Goal: Task Accomplishment & Management: Use online tool/utility

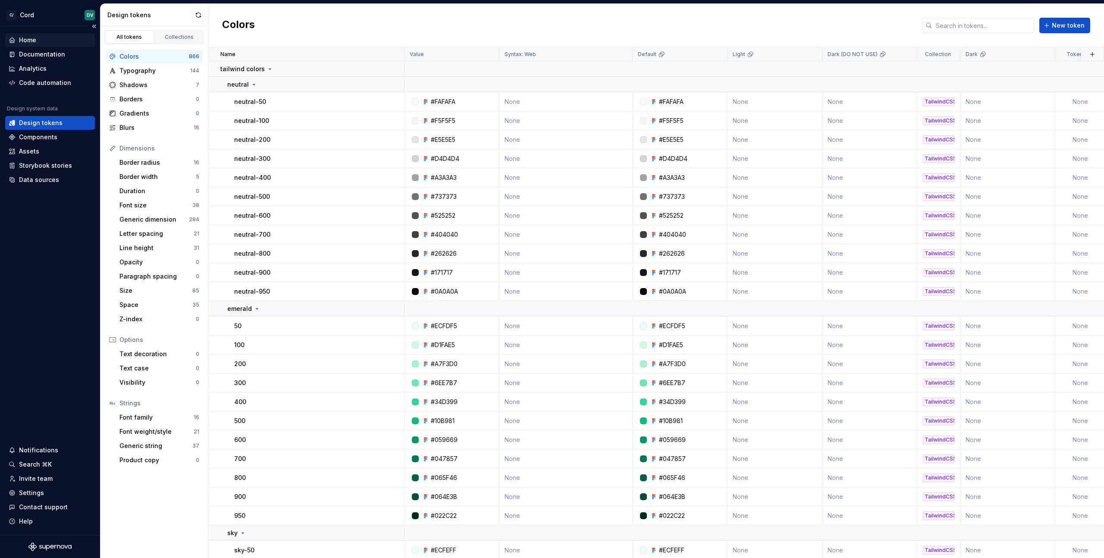
click at [43, 40] on div "Home" at bounding box center [50, 40] width 83 height 9
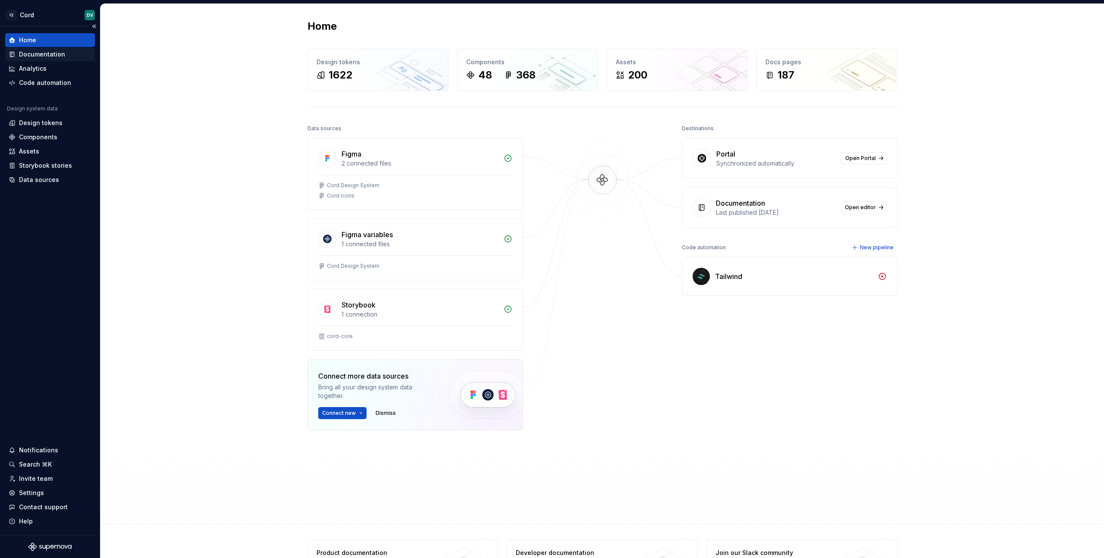
click at [38, 56] on div "Documentation" at bounding box center [42, 54] width 46 height 9
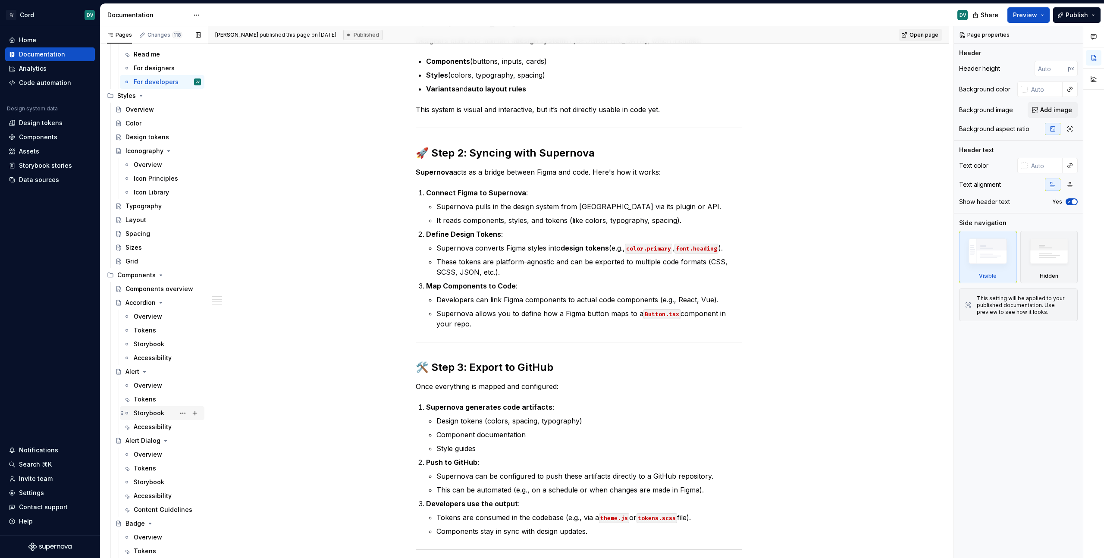
scroll to position [63, 0]
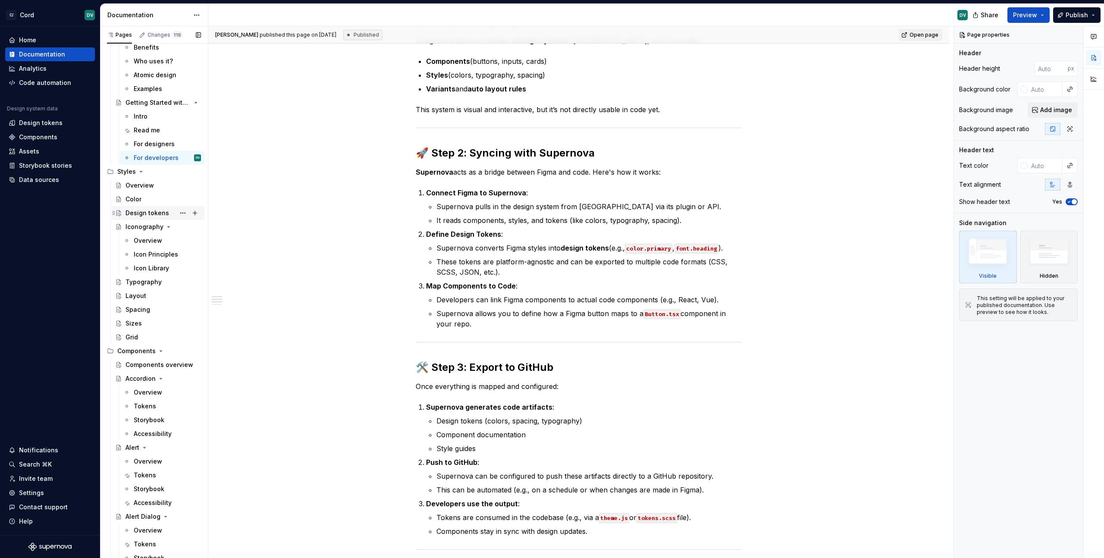
click at [132, 218] on div "Design tokens" at bounding box center [162, 213] width 75 height 12
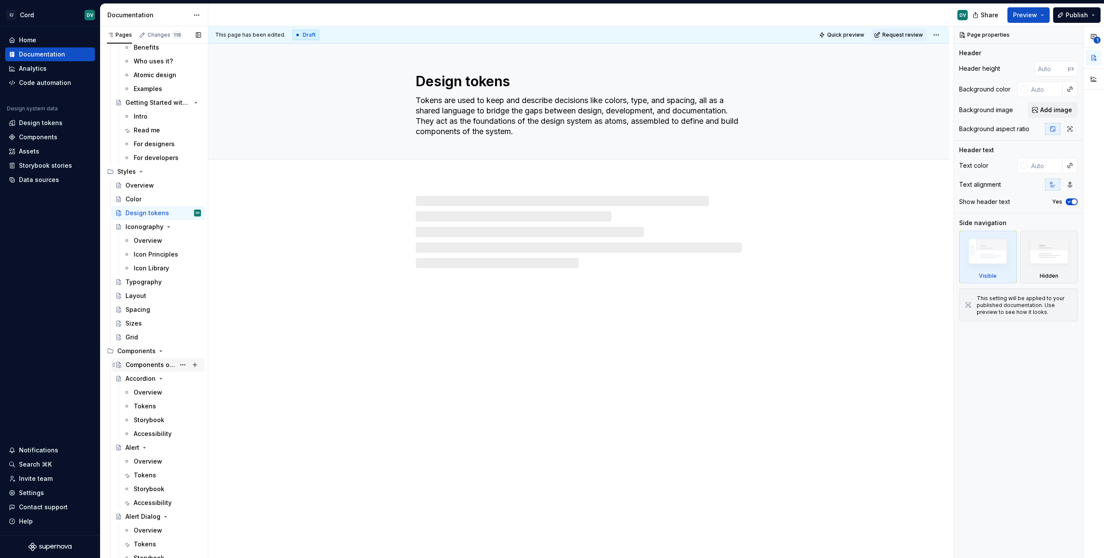
click at [138, 366] on div "Components overview" at bounding box center [150, 364] width 50 height 9
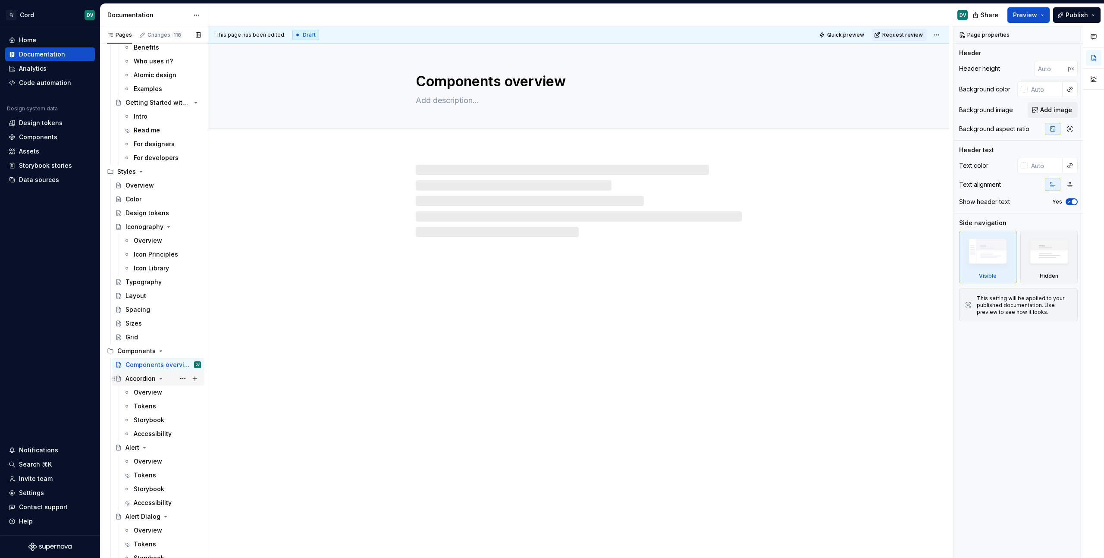
click at [121, 379] on icon "Page tree" at bounding box center [118, 378] width 7 height 7
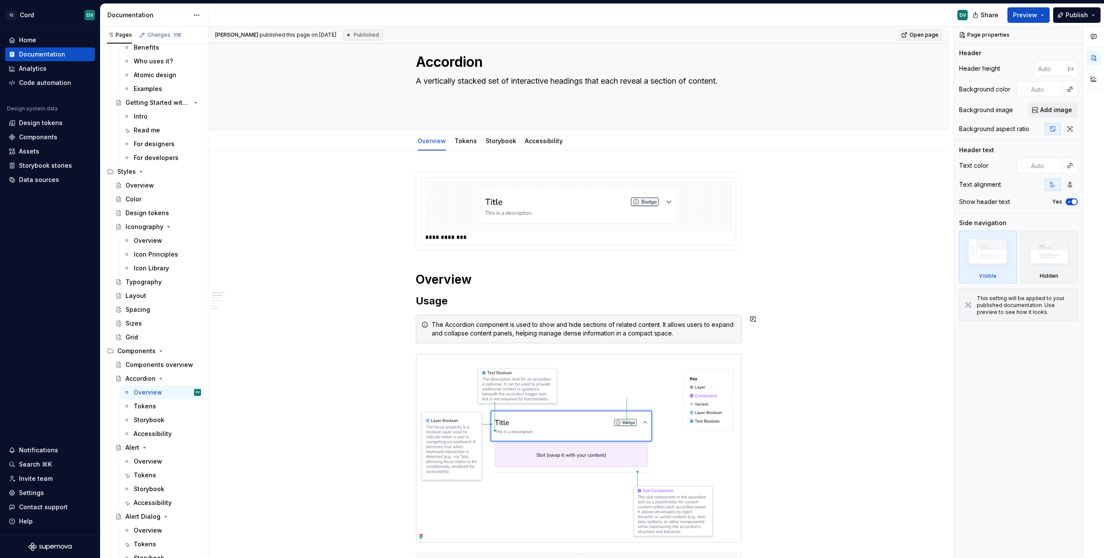
scroll to position [67, 0]
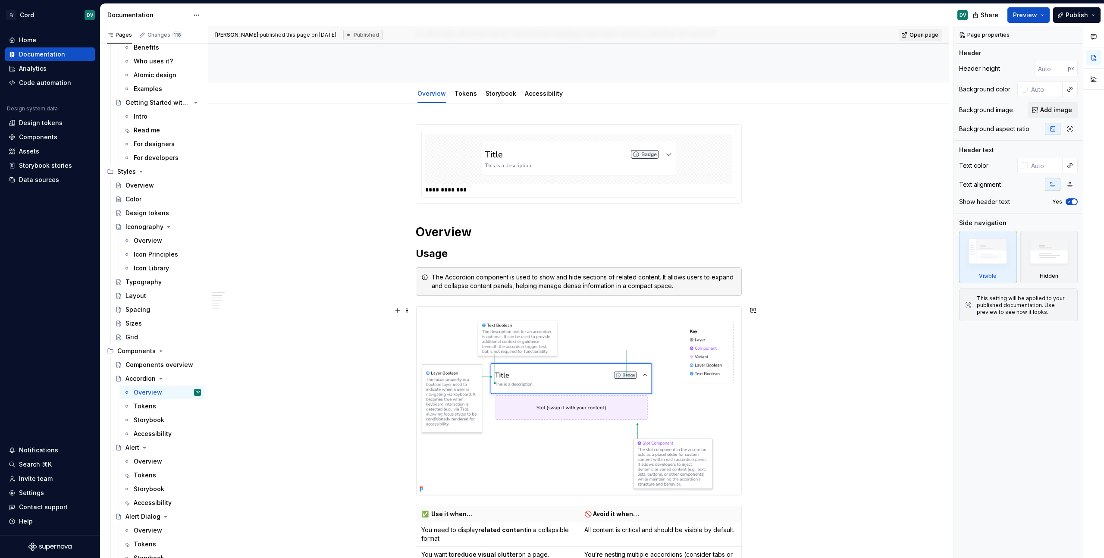
click at [735, 334] on img at bounding box center [578, 400] width 325 height 188
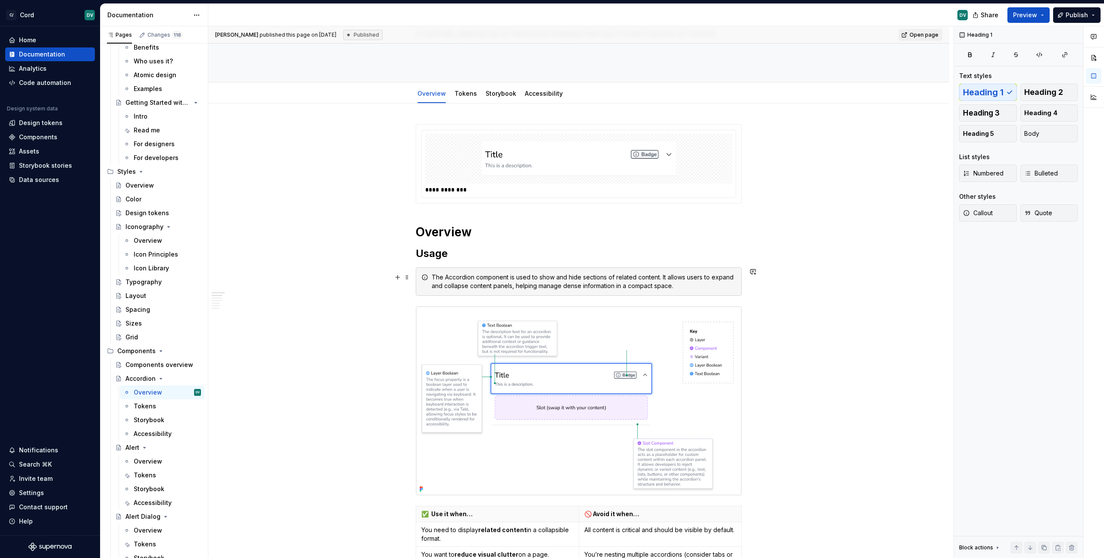
drag, startPoint x: 467, startPoint y: 219, endPoint x: 419, endPoint y: 280, distance: 78.0
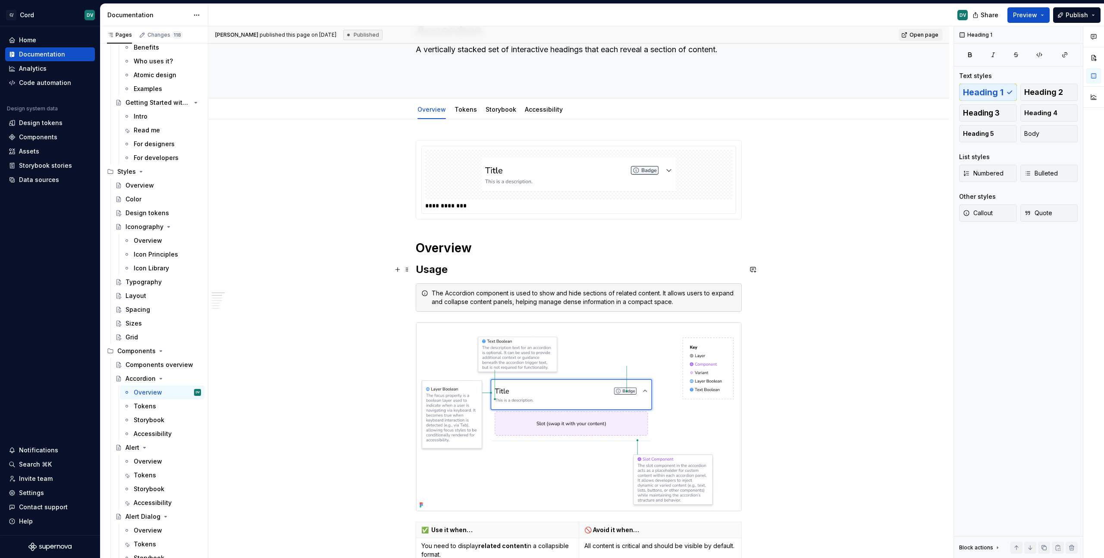
scroll to position [50, 0]
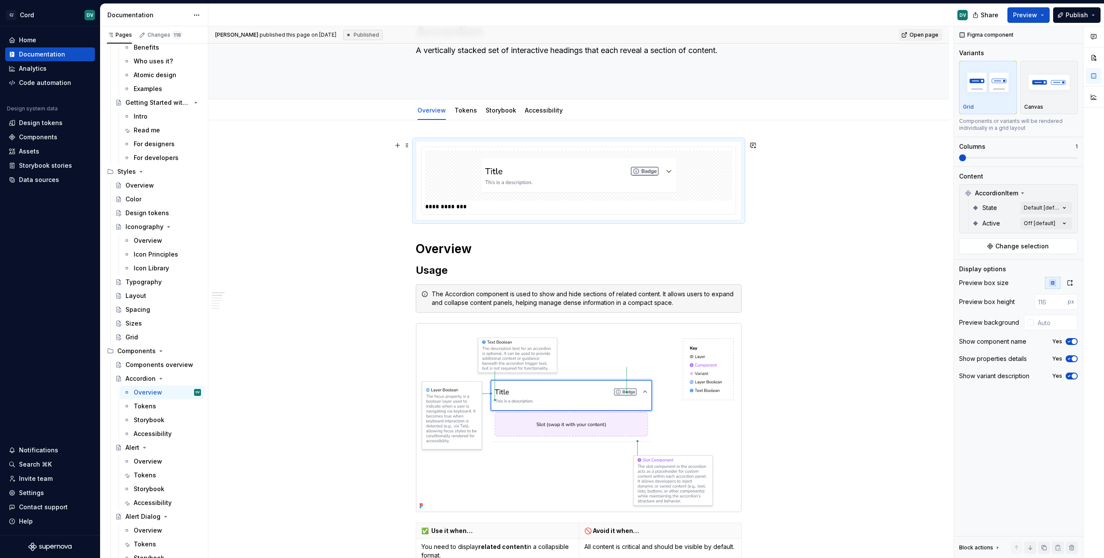
click at [521, 179] on img at bounding box center [578, 175] width 194 height 43
click at [459, 113] on link "Tokens" at bounding box center [465, 109] width 22 height 7
click at [499, 113] on link "Storybook" at bounding box center [500, 109] width 31 height 7
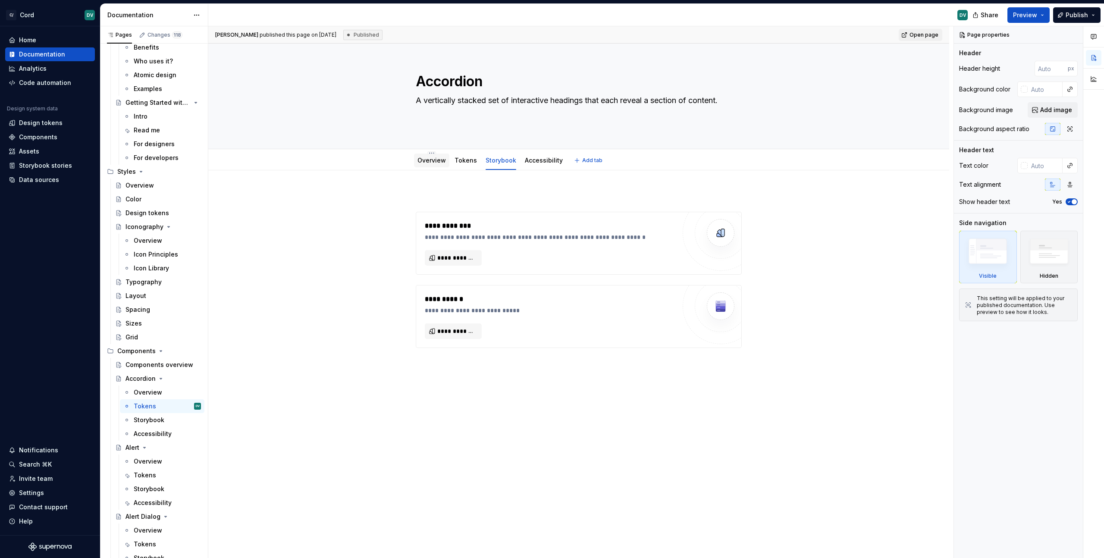
click at [418, 164] on div "Overview" at bounding box center [431, 160] width 28 height 9
click at [433, 164] on div "Overview" at bounding box center [431, 160] width 28 height 9
click at [433, 158] on link "Overview" at bounding box center [431, 159] width 28 height 7
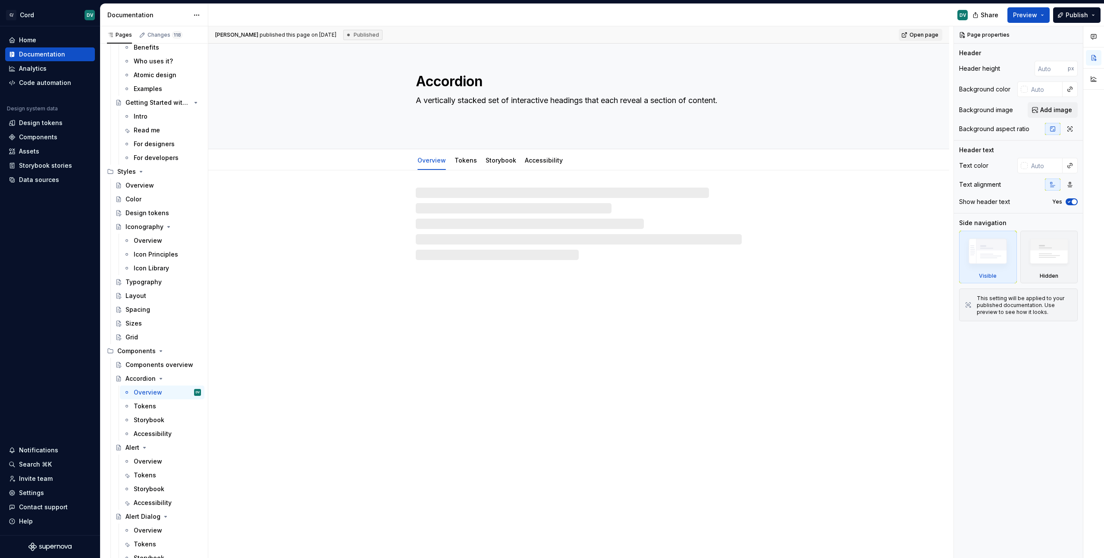
type textarea "*"
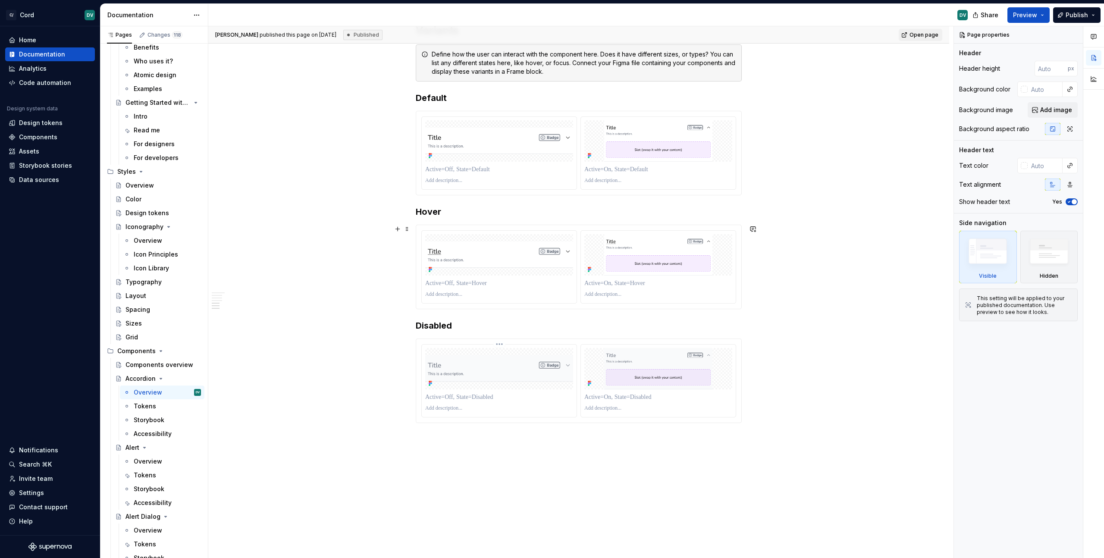
scroll to position [863, 0]
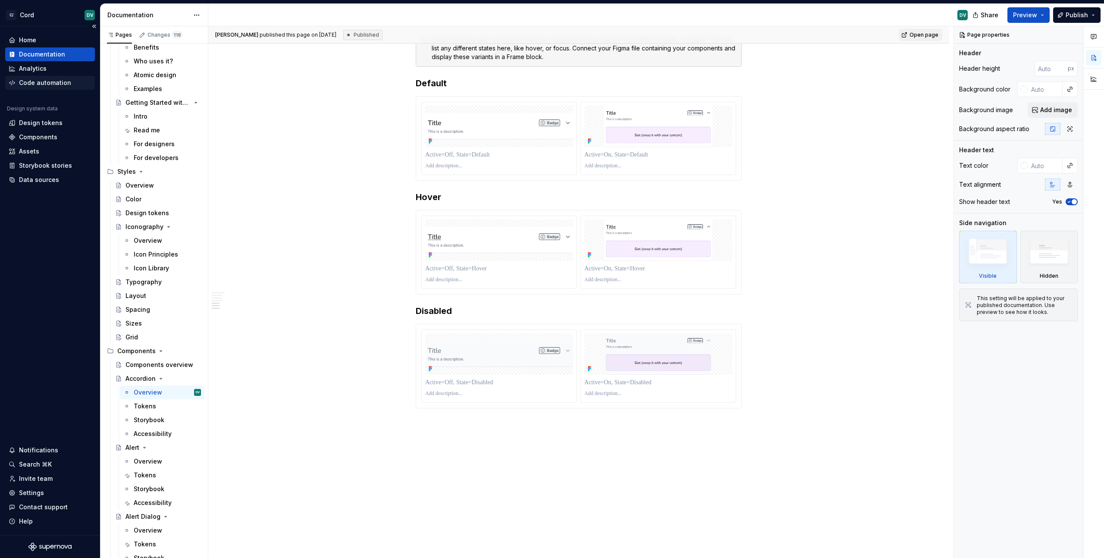
click at [25, 86] on div "Code automation" at bounding box center [45, 82] width 52 height 9
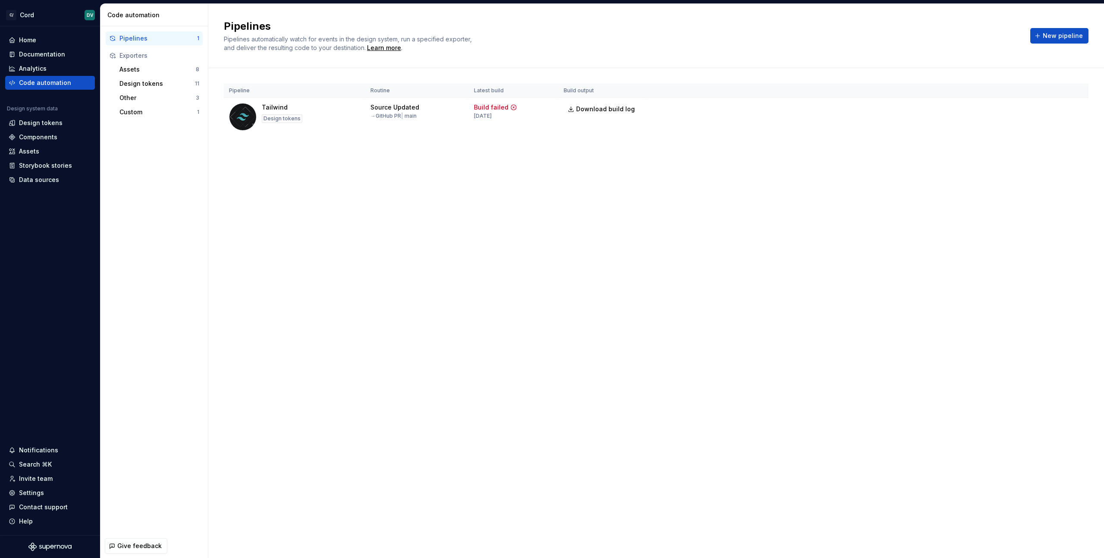
click at [457, 175] on div "Pipelines Pipelines automatically watch for events in the design system, run a …" at bounding box center [655, 281] width 895 height 554
drag, startPoint x: 261, startPoint y: 106, endPoint x: 384, endPoint y: 111, distance: 123.4
click at [384, 111] on tr "Tailwind Design tokens Source Updated → GitHub PR | main Build failed [DATE] Do…" at bounding box center [656, 117] width 864 height 38
click at [317, 146] on div "Pipeline Routine Latest build Build output Tailwind Design tokens Source Update…" at bounding box center [656, 118] width 864 height 100
click at [1079, 108] on html "C/ Cord DV Home Documentation Analytics Code automation Design system data Desi…" at bounding box center [552, 279] width 1104 height 558
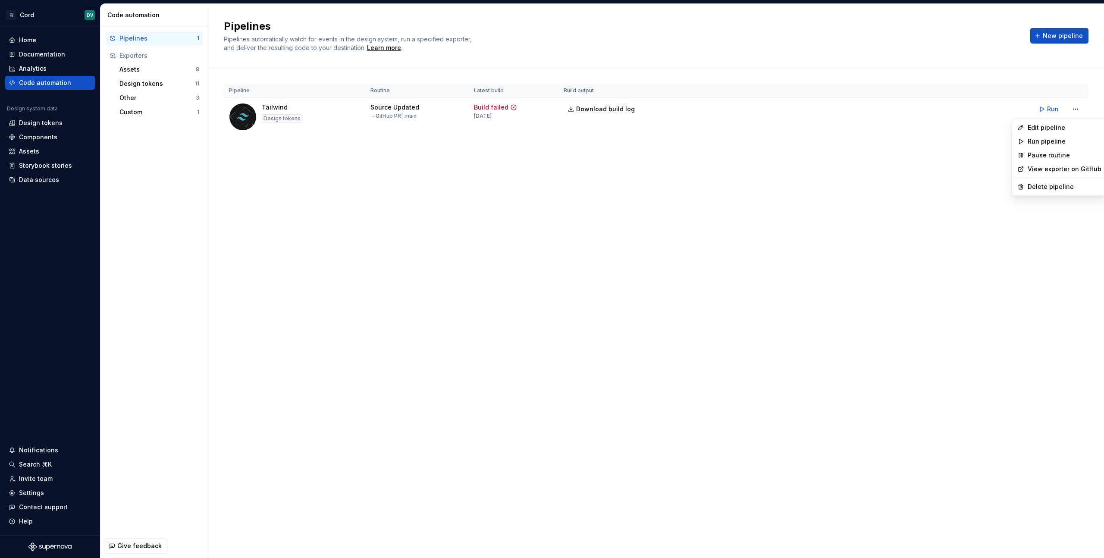
click at [902, 222] on html "C/ Cord DV Home Documentation Analytics Code automation Design system data Desi…" at bounding box center [552, 279] width 1104 height 558
click at [1081, 108] on html "C/ Cord DV Home Documentation Analytics Code automation Design system data Desi…" at bounding box center [552, 279] width 1104 height 558
click at [1055, 129] on div "Edit pipeline" at bounding box center [1064, 127] width 74 height 9
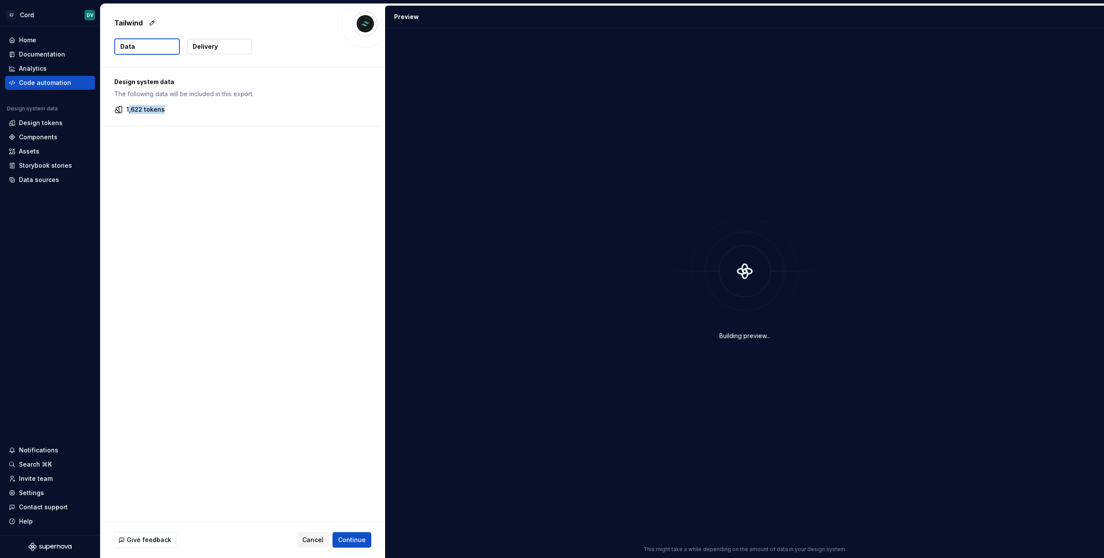
drag, startPoint x: 129, startPoint y: 110, endPoint x: 189, endPoint y: 111, distance: 59.5
click at [189, 111] on div "1,622 tokens" at bounding box center [240, 109] width 253 height 9
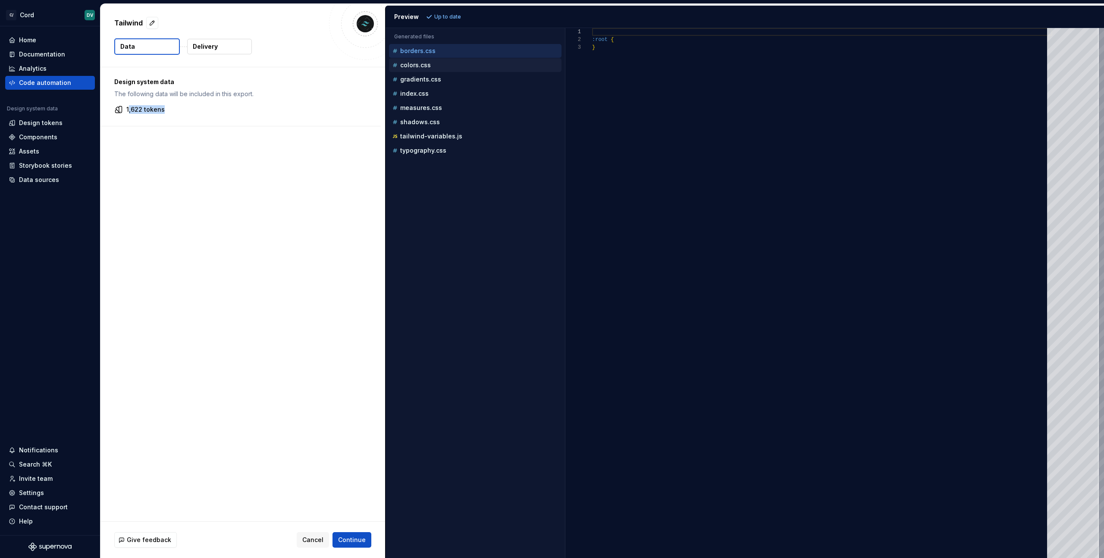
click at [440, 67] on div "colors.css" at bounding box center [476, 65] width 171 height 9
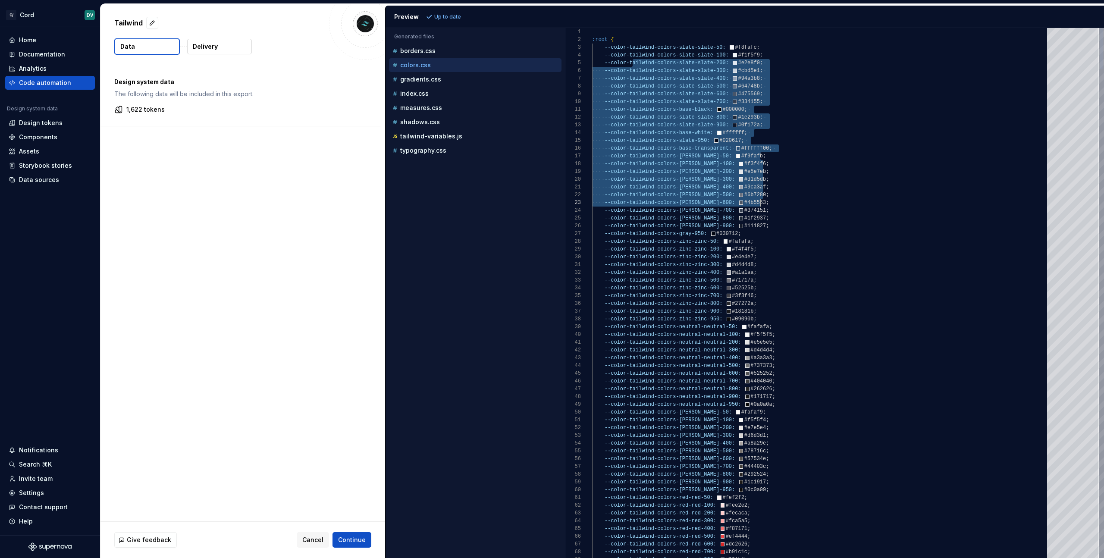
scroll to position [31, 168]
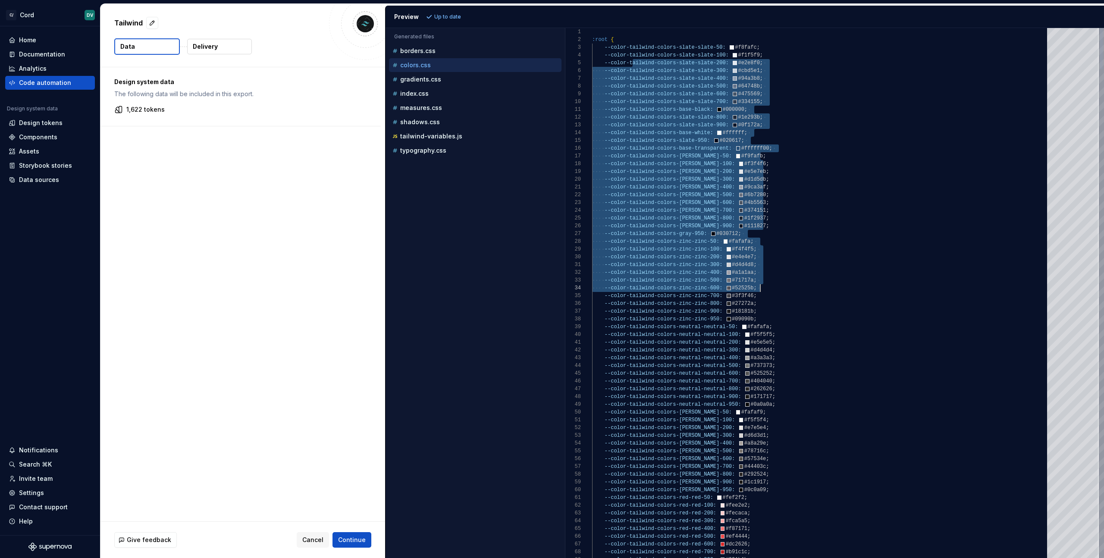
drag, startPoint x: 655, startPoint y: 70, endPoint x: 843, endPoint y: 289, distance: 288.9
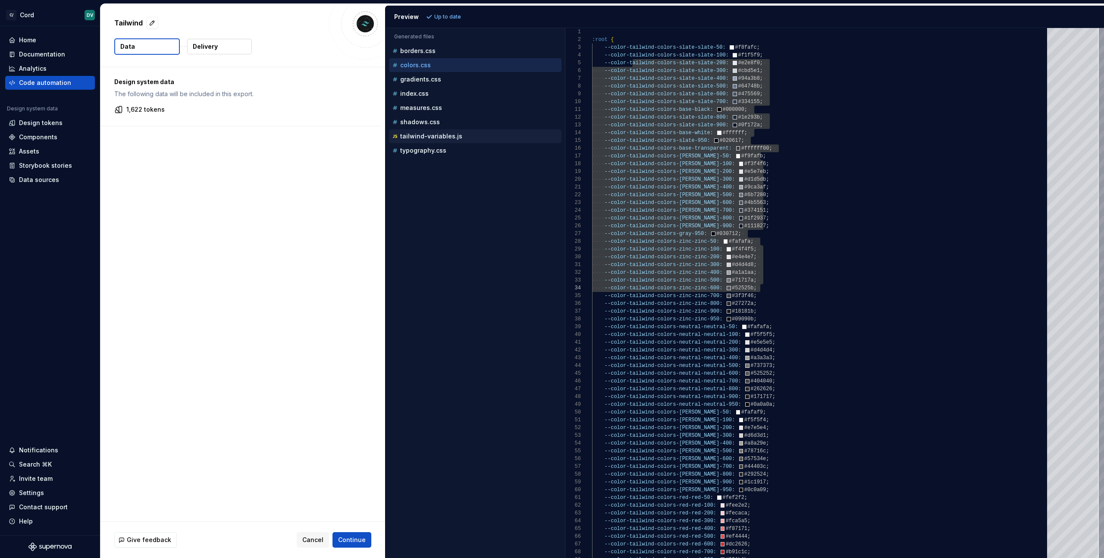
click at [421, 139] on p "tailwind-variables.js" at bounding box center [431, 136] width 62 height 7
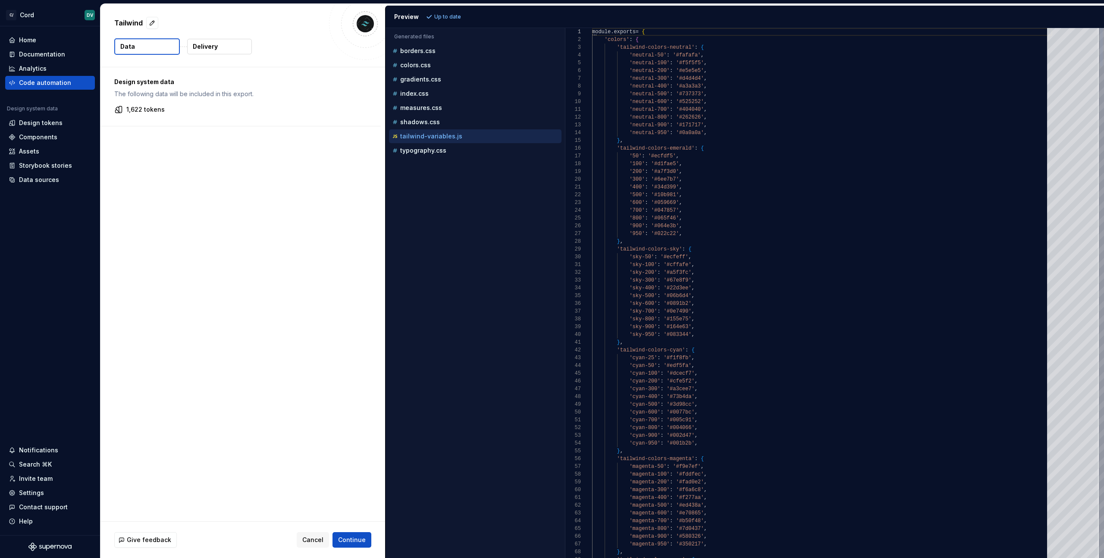
type textarea "**********"
drag, startPoint x: 630, startPoint y: 106, endPoint x: 780, endPoint y: 133, distance: 152.3
click at [183, 266] on div "Design system data The following data will be included in this export. 1,622 to…" at bounding box center [242, 294] width 285 height 454
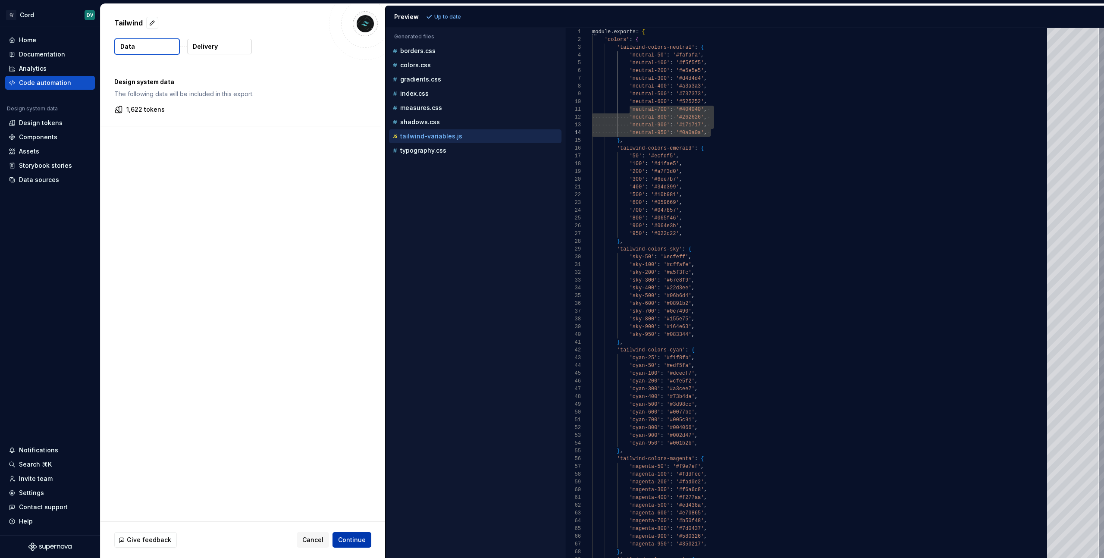
click at [350, 537] on span "Continue" at bounding box center [352, 539] width 28 height 9
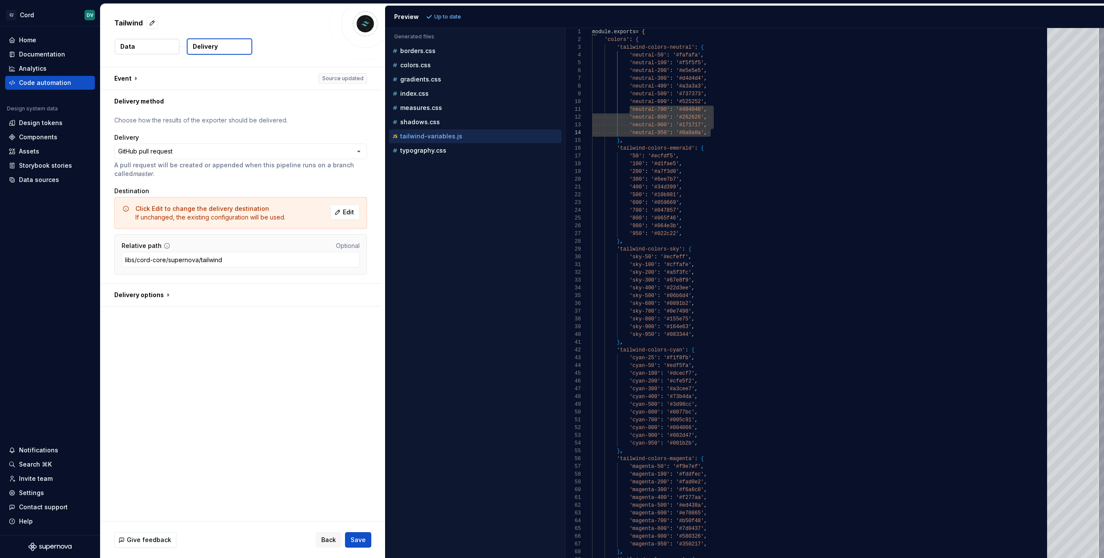
drag, startPoint x: 199, startPoint y: 45, endPoint x: 406, endPoint y: 229, distance: 276.6
click at [406, 229] on div "**********" at bounding box center [601, 281] width 1003 height 554
click at [266, 161] on p "A pull request will be created or appended when this pipeline runs on a branch …" at bounding box center [240, 169] width 253 height 17
drag, startPoint x: 129, startPoint y: 259, endPoint x: 267, endPoint y: 259, distance: 138.4
click at [267, 259] on input "libs/cord-core/supernova/tailwind" at bounding box center [241, 260] width 238 height 16
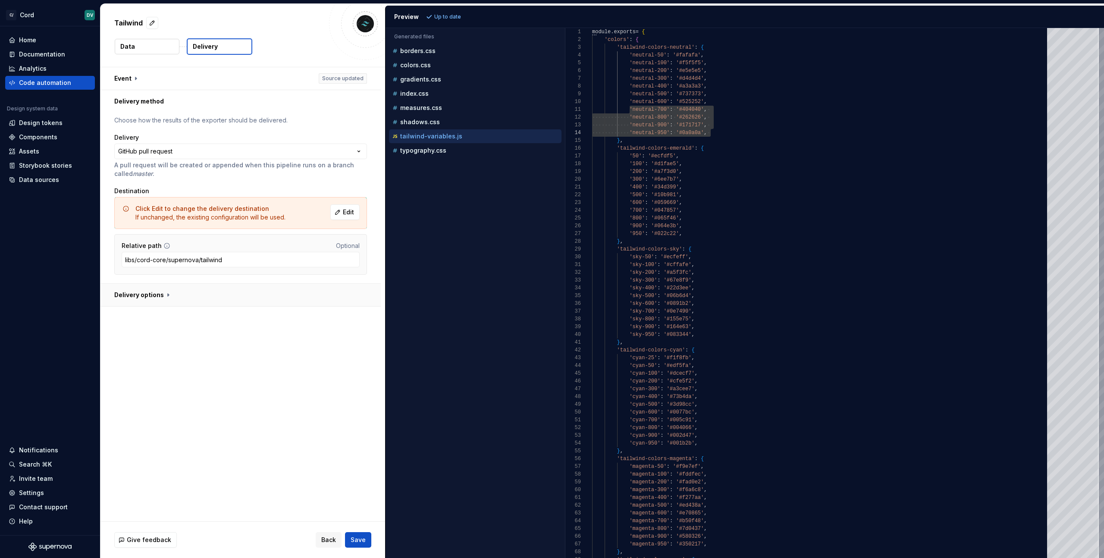
click at [153, 285] on button "button" at bounding box center [240, 295] width 280 height 22
type textarea "*"
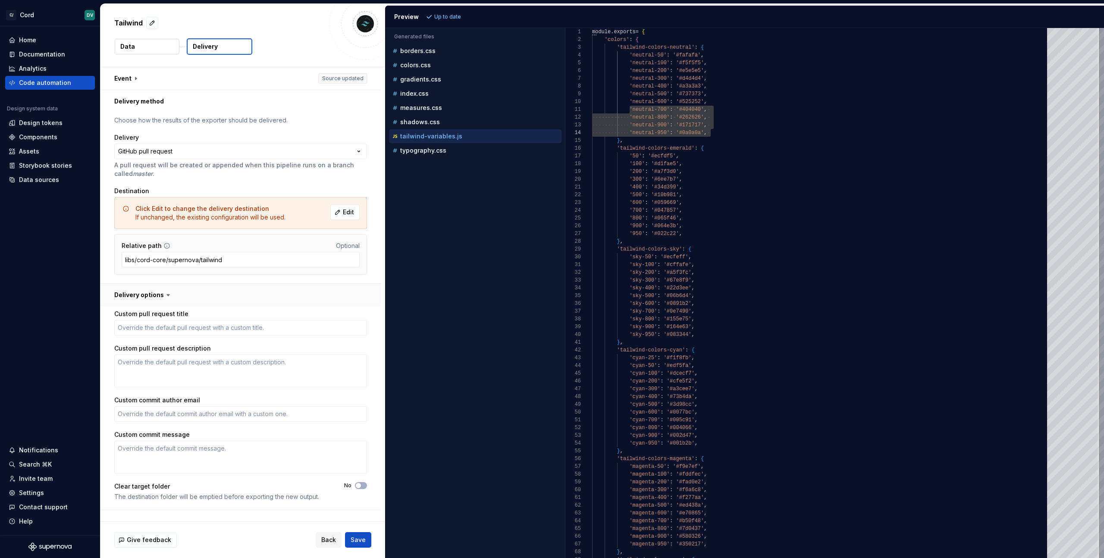
click at [153, 285] on button "button" at bounding box center [240, 295] width 280 height 22
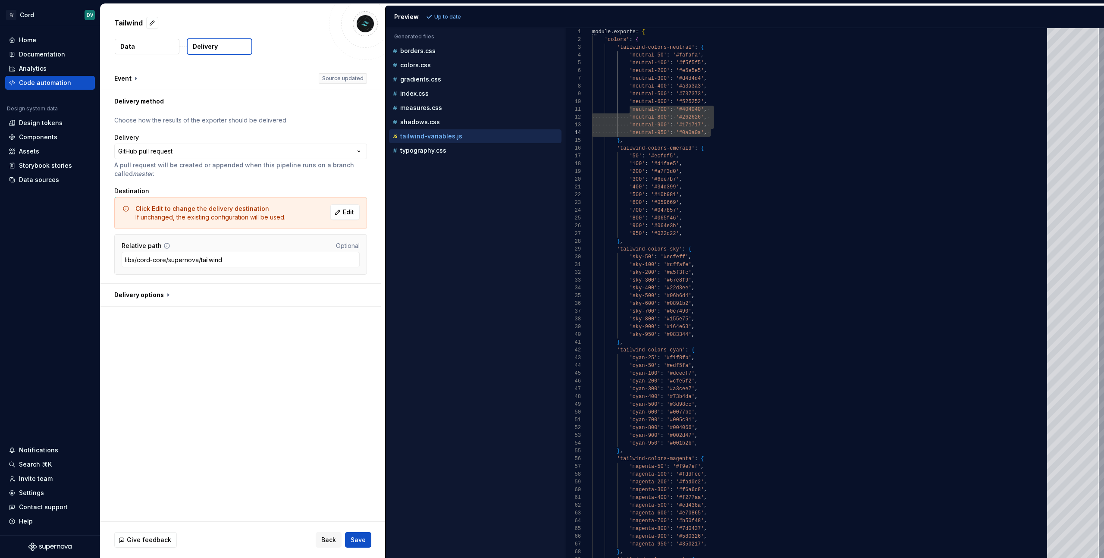
click at [238, 163] on p "A pull request will be created or appended when this pipeline runs on a branch …" at bounding box center [240, 169] width 253 height 17
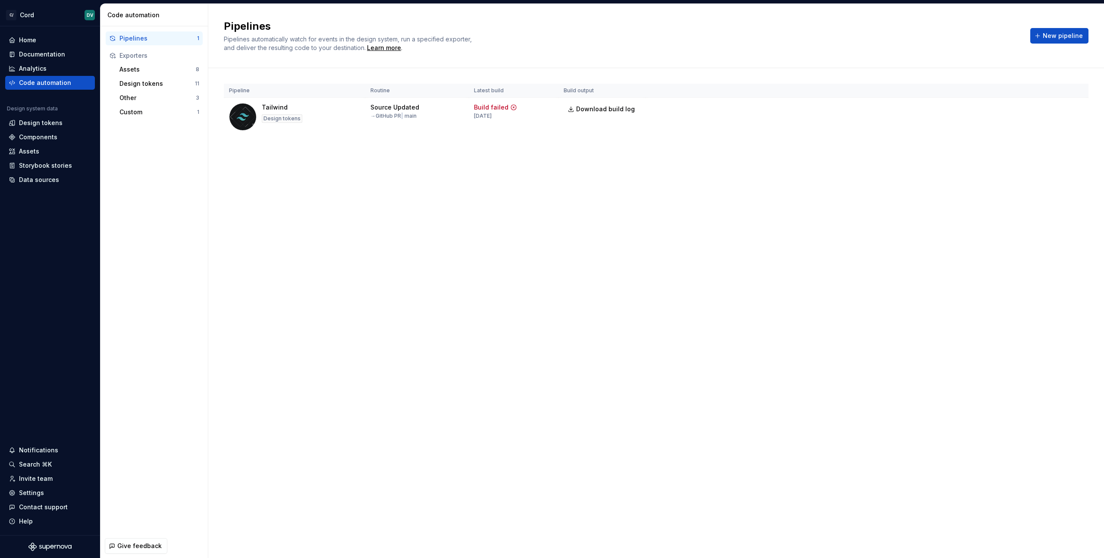
click at [256, 335] on div "Pipelines Pipelines automatically watch for events in the design system, run a …" at bounding box center [655, 281] width 895 height 554
click at [1043, 108] on button "Run" at bounding box center [1049, 109] width 30 height 16
click at [470, 175] on div "Pipelines Pipelines automatically watch for events in the design system, run a …" at bounding box center [655, 281] width 895 height 554
click at [535, 248] on div "Pipelines Pipelines automatically watch for events in the design system, run a …" at bounding box center [655, 281] width 895 height 554
click at [457, 266] on div "Pipelines Pipelines automatically watch for events in the design system, run a …" at bounding box center [655, 281] width 895 height 554
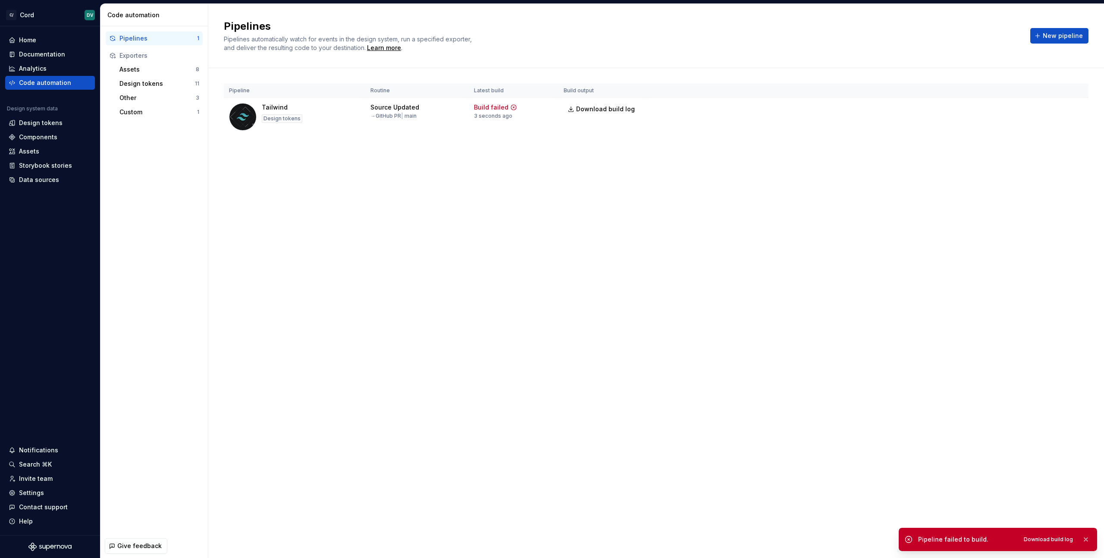
click at [870, 408] on div "Pipelines Pipelines automatically watch for events in the design system, run a …" at bounding box center [655, 281] width 895 height 554
click at [297, 188] on div "Pipelines Pipelines automatically watch for events in the design system, run a …" at bounding box center [655, 281] width 895 height 554
click at [765, 173] on div "Pipelines Pipelines automatically watch for events in the design system, run a …" at bounding box center [655, 281] width 895 height 554
click at [1050, 31] on button "New pipeline" at bounding box center [1059, 36] width 58 height 16
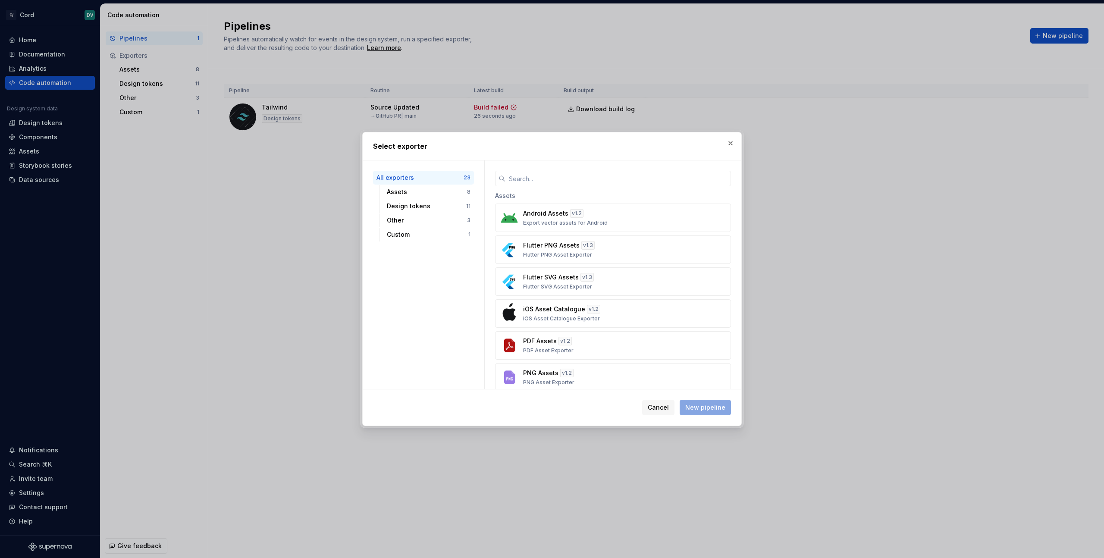
click at [738, 141] on div "Select exporter" at bounding box center [552, 146] width 378 height 28
click at [732, 140] on button "button" at bounding box center [730, 143] width 12 height 12
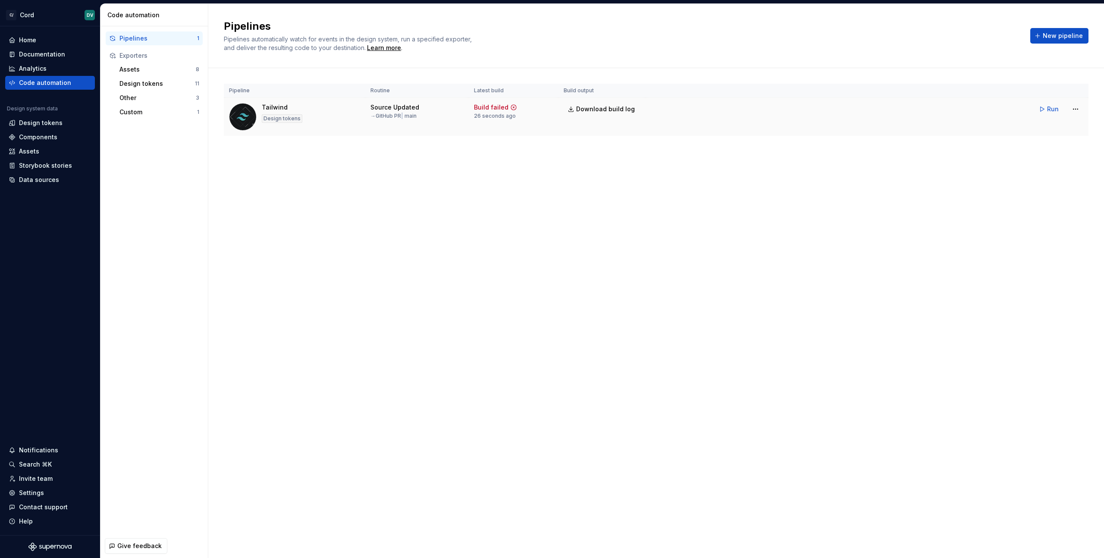
click at [274, 106] on div "Tailwind" at bounding box center [275, 107] width 26 height 9
click at [1072, 112] on html "C/ Cord DV Home Documentation Analytics Code automation Design system data Desi…" at bounding box center [552, 279] width 1104 height 558
click at [1051, 124] on div "Edit pipeline" at bounding box center [1064, 127] width 74 height 9
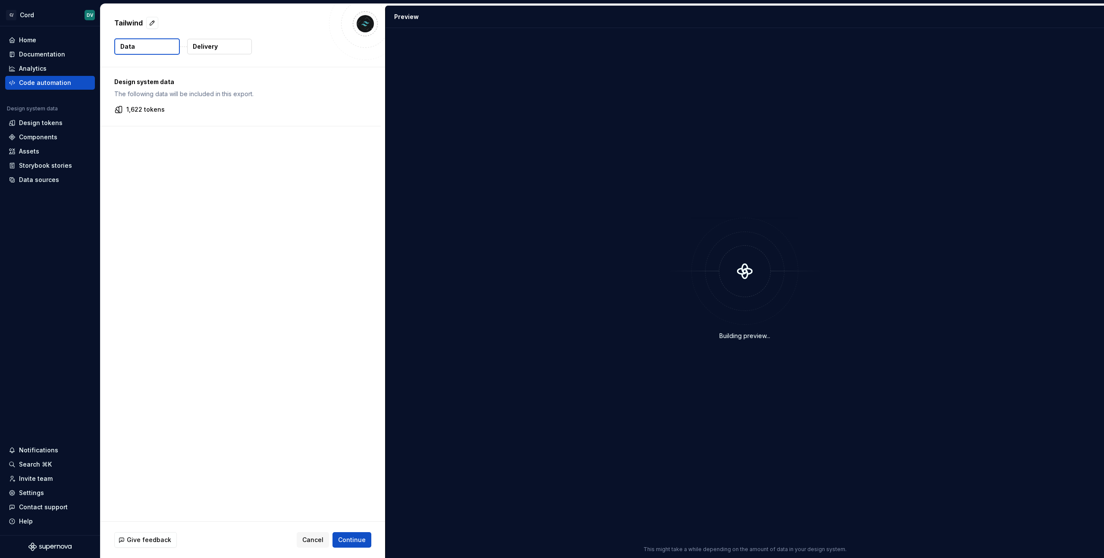
click at [268, 446] on div "Design system data The following data will be included in this export. 1,622 to…" at bounding box center [242, 294] width 285 height 454
click at [340, 545] on button "Continue" at bounding box center [351, 540] width 39 height 16
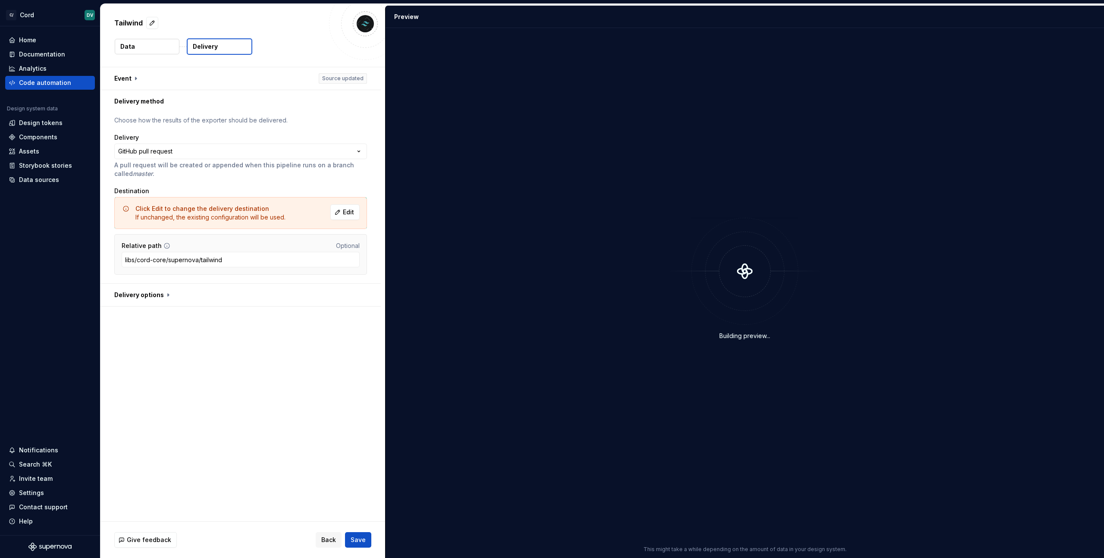
click at [327, 159] on div "**********" at bounding box center [240, 155] width 253 height 45
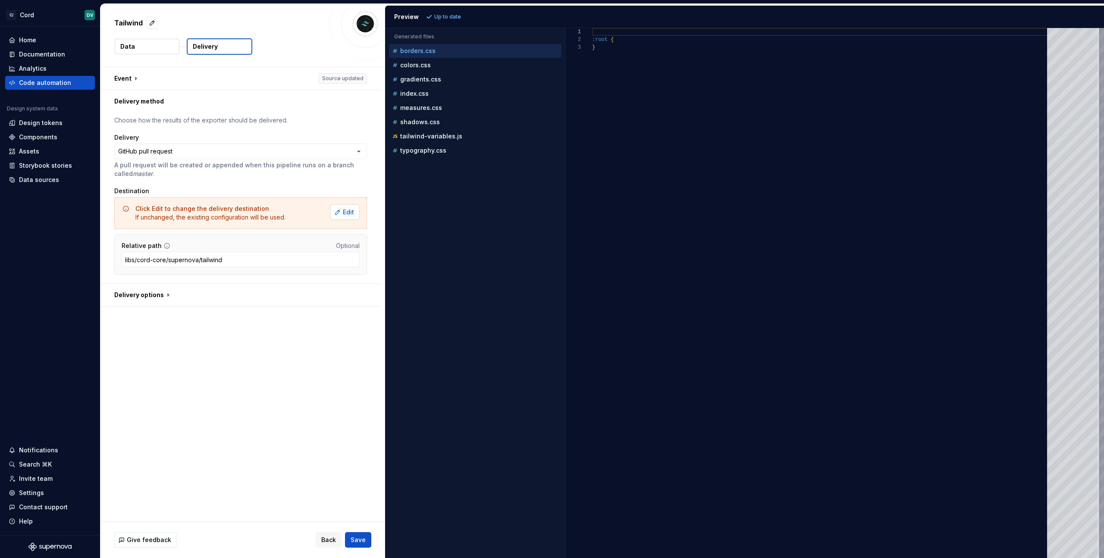
click at [344, 211] on span "Edit" at bounding box center [348, 212] width 11 height 9
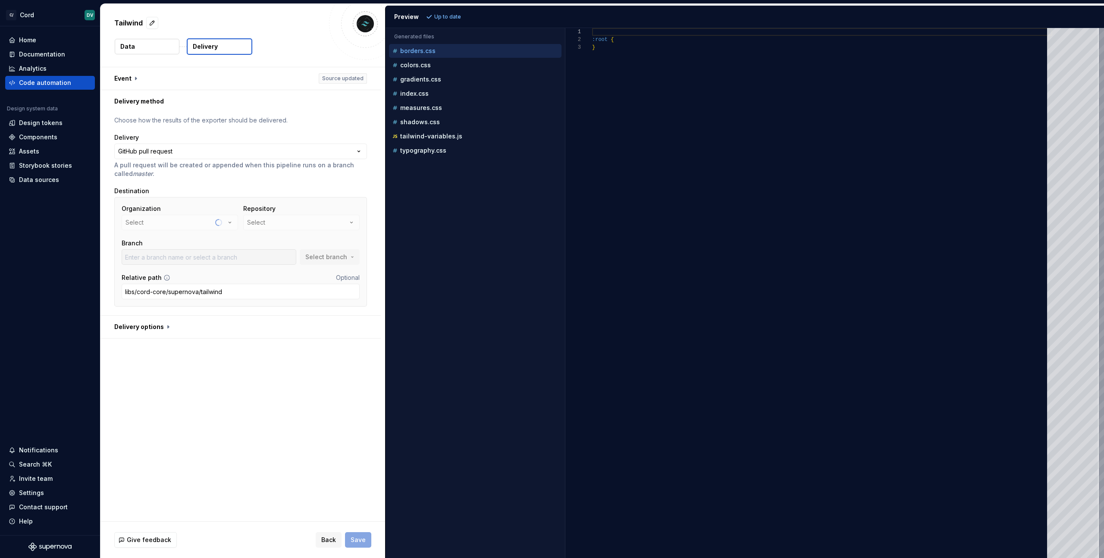
click at [226, 223] on div "Organization Select" at bounding box center [180, 217] width 116 height 26
click at [213, 227] on button "kevinhwangmc" at bounding box center [180, 223] width 116 height 16
type input "master"
click at [163, 278] on div "Connect GitHub account" at bounding box center [183, 274] width 74 height 9
click at [204, 226] on button "kevinhwangmc" at bounding box center [180, 223] width 116 height 16
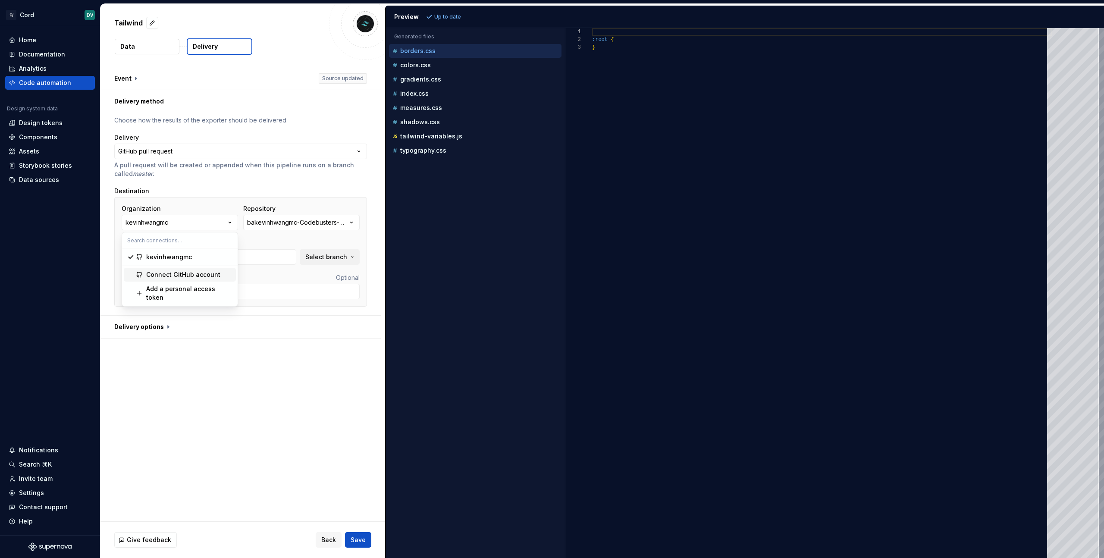
click at [0, 0] on body "**********" at bounding box center [552, 279] width 1104 height 558
type textarea "******* *"
click at [726, 95] on div ":root { }" at bounding box center [822, 293] width 460 height 530
